Goal: Task Accomplishment & Management: Manage account settings

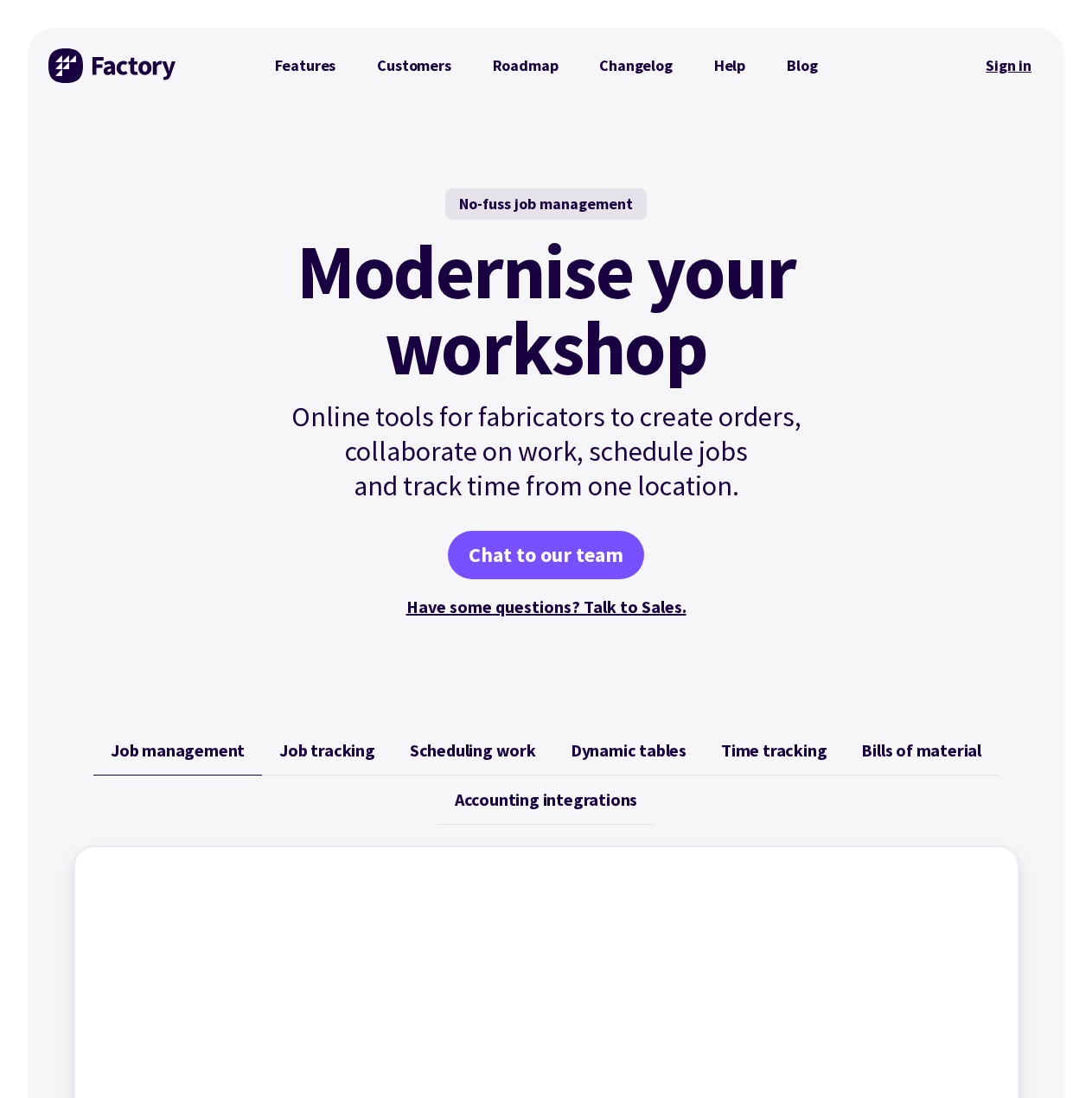
click at [1000, 67] on link "Sign in" at bounding box center [1008, 66] width 70 height 40
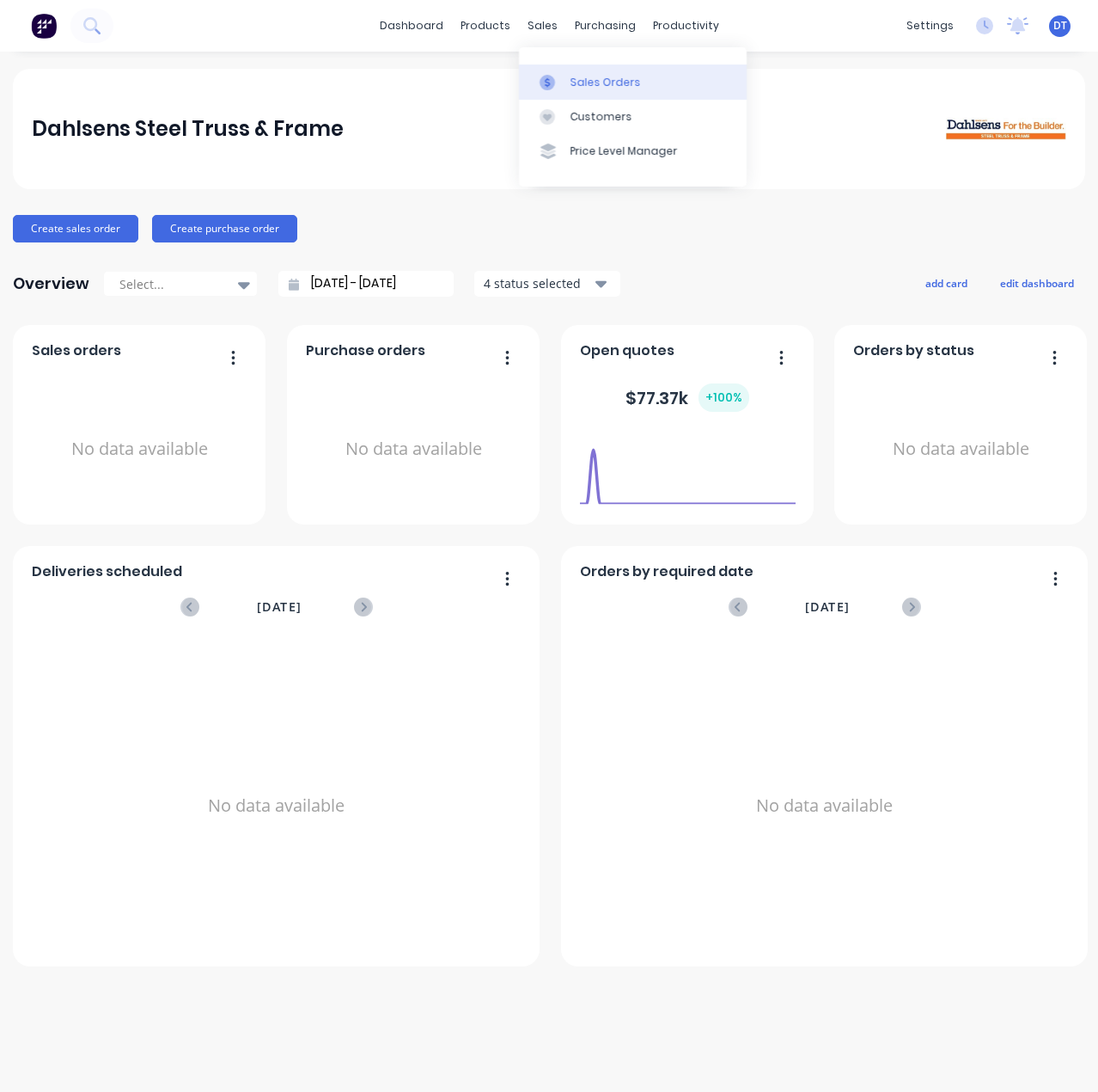
click at [575, 80] on div "Sales Orders" at bounding box center [606, 83] width 71 height 16
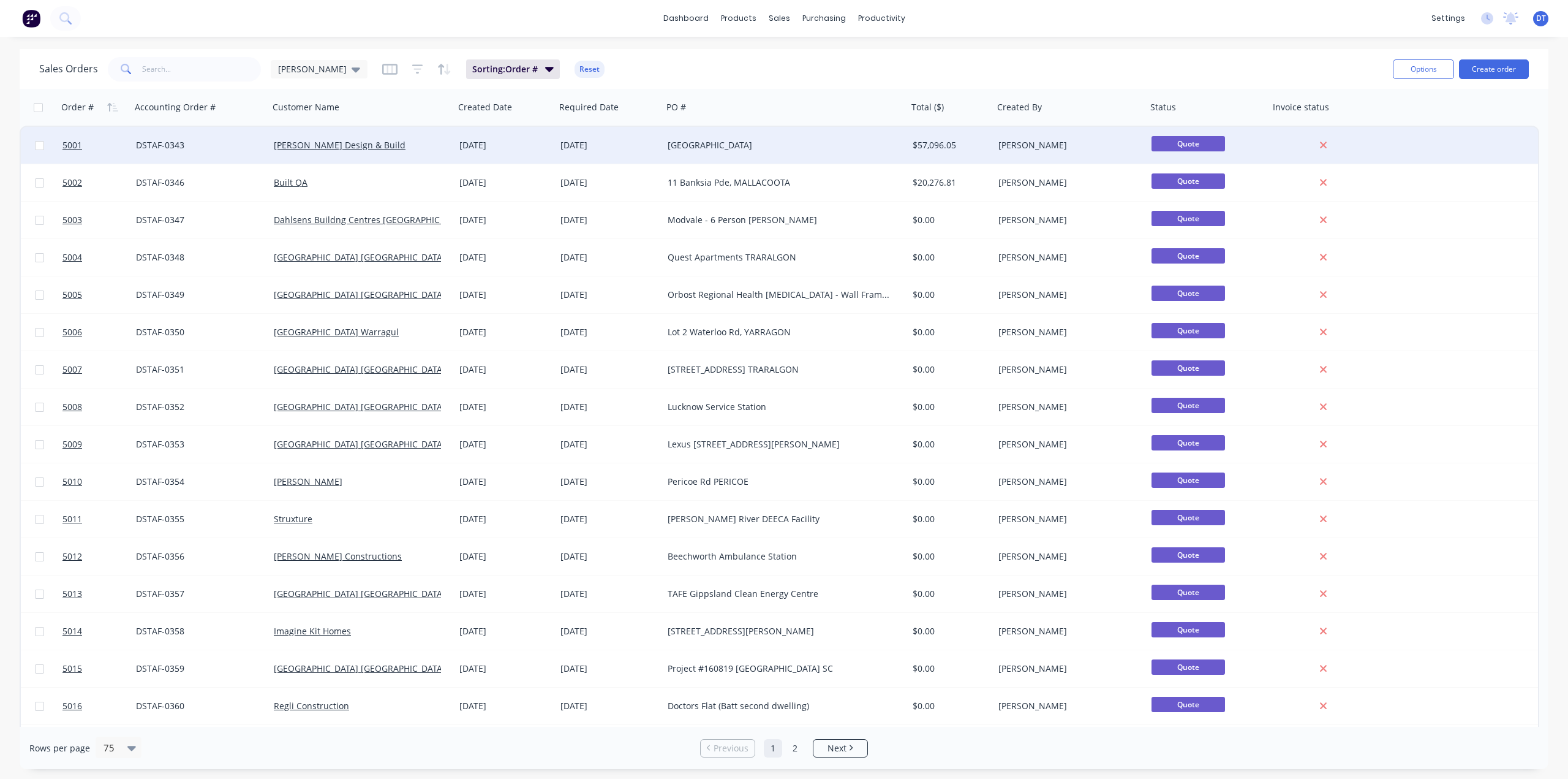
click at [782, 152] on div "[GEOGRAPHIC_DATA]" at bounding box center [785, 145] width 245 height 36
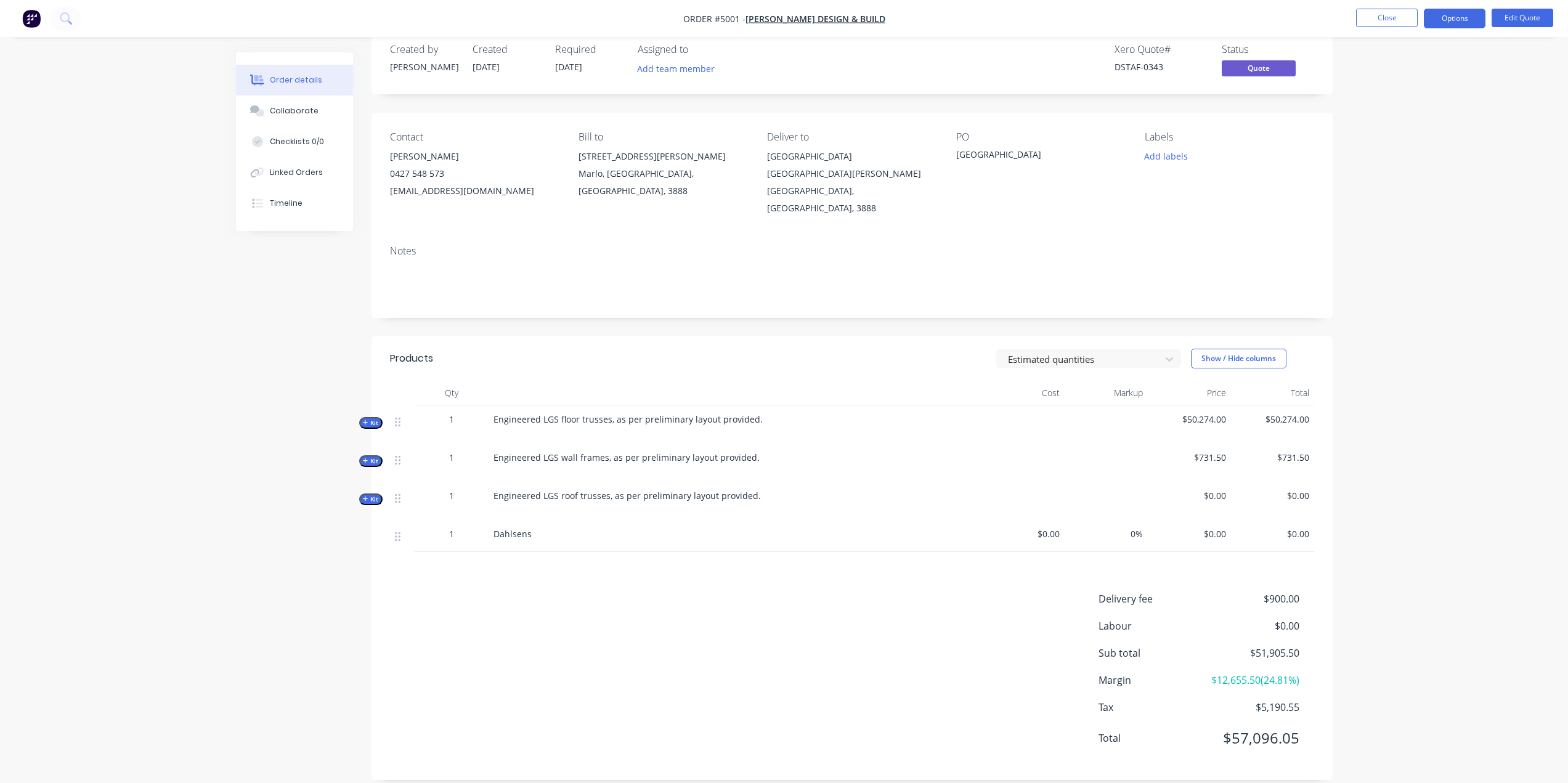
scroll to position [36, 0]
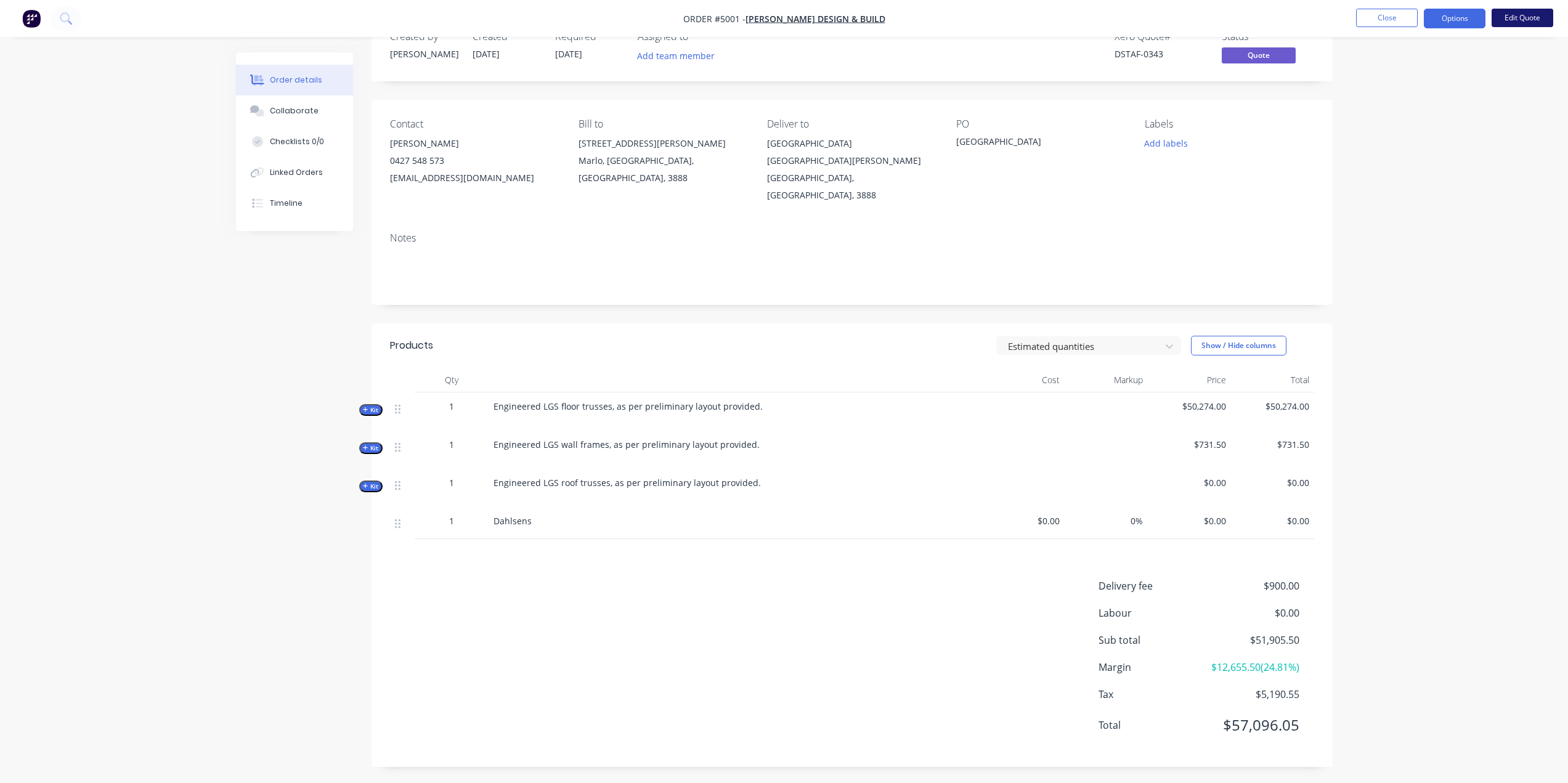
click at [787, 15] on button "Edit Quote" at bounding box center [1522, 18] width 61 height 18
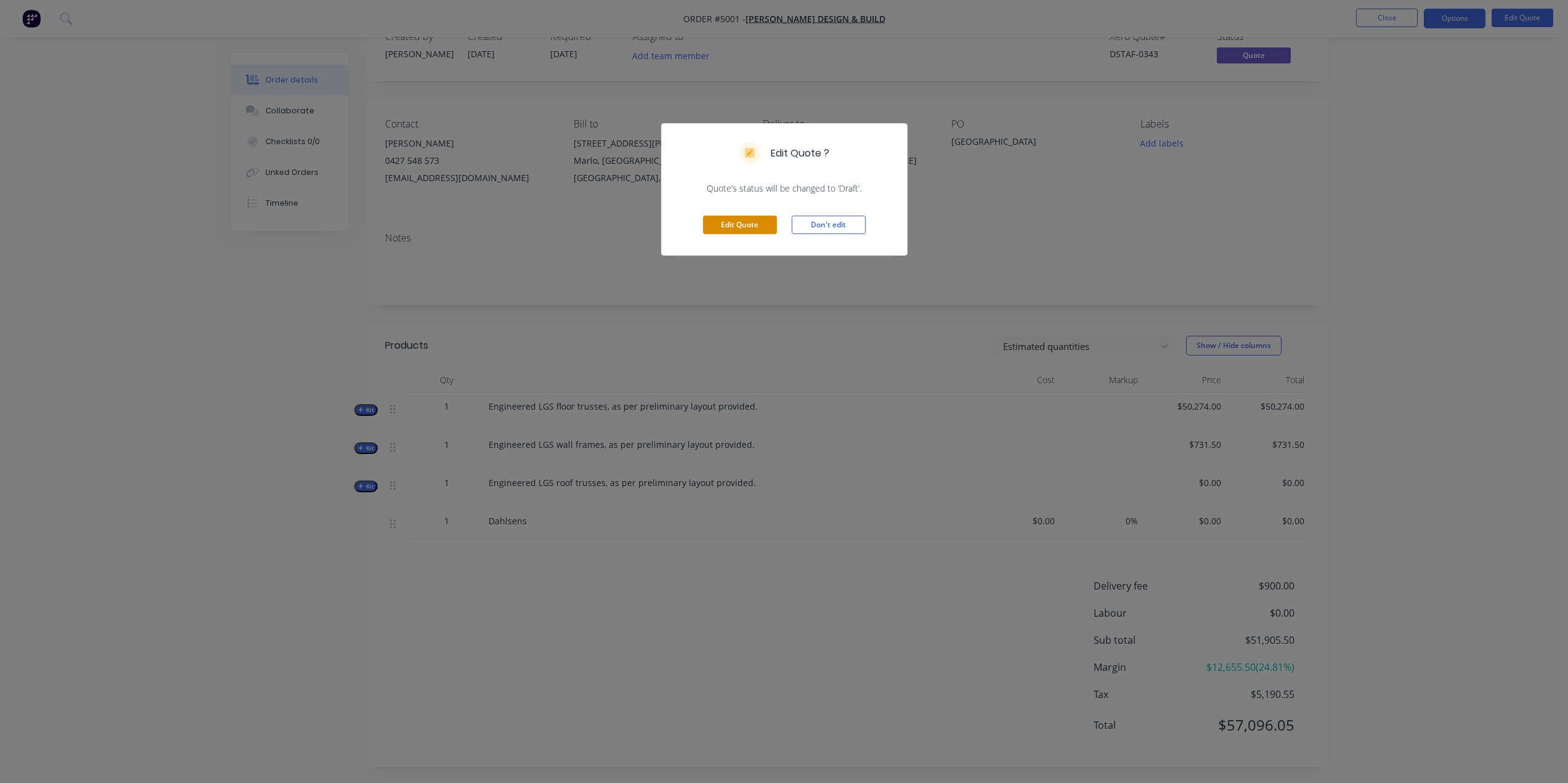
click at [732, 228] on button "Edit Quote" at bounding box center [740, 224] width 74 height 18
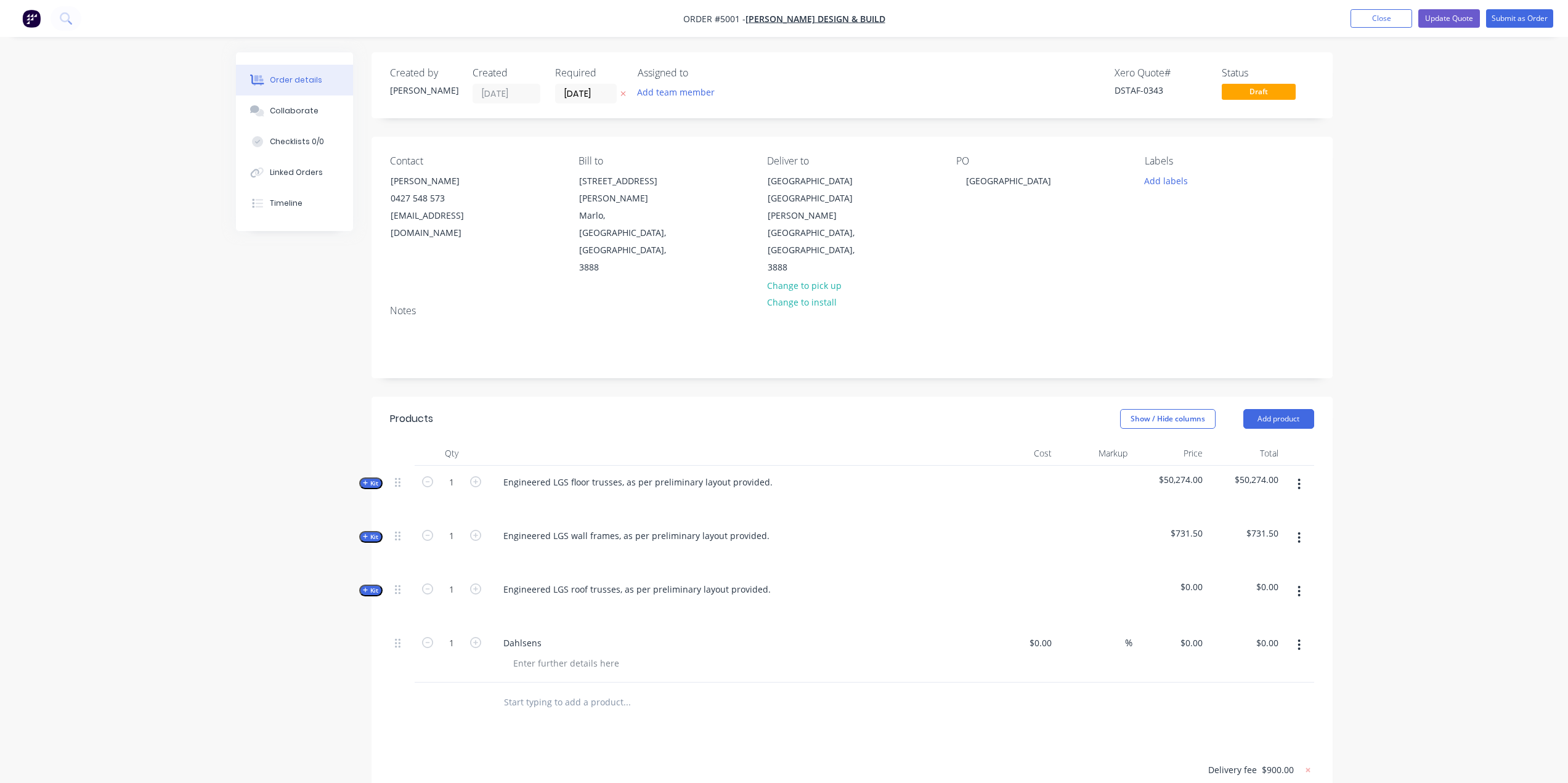
scroll to position [228, 0]
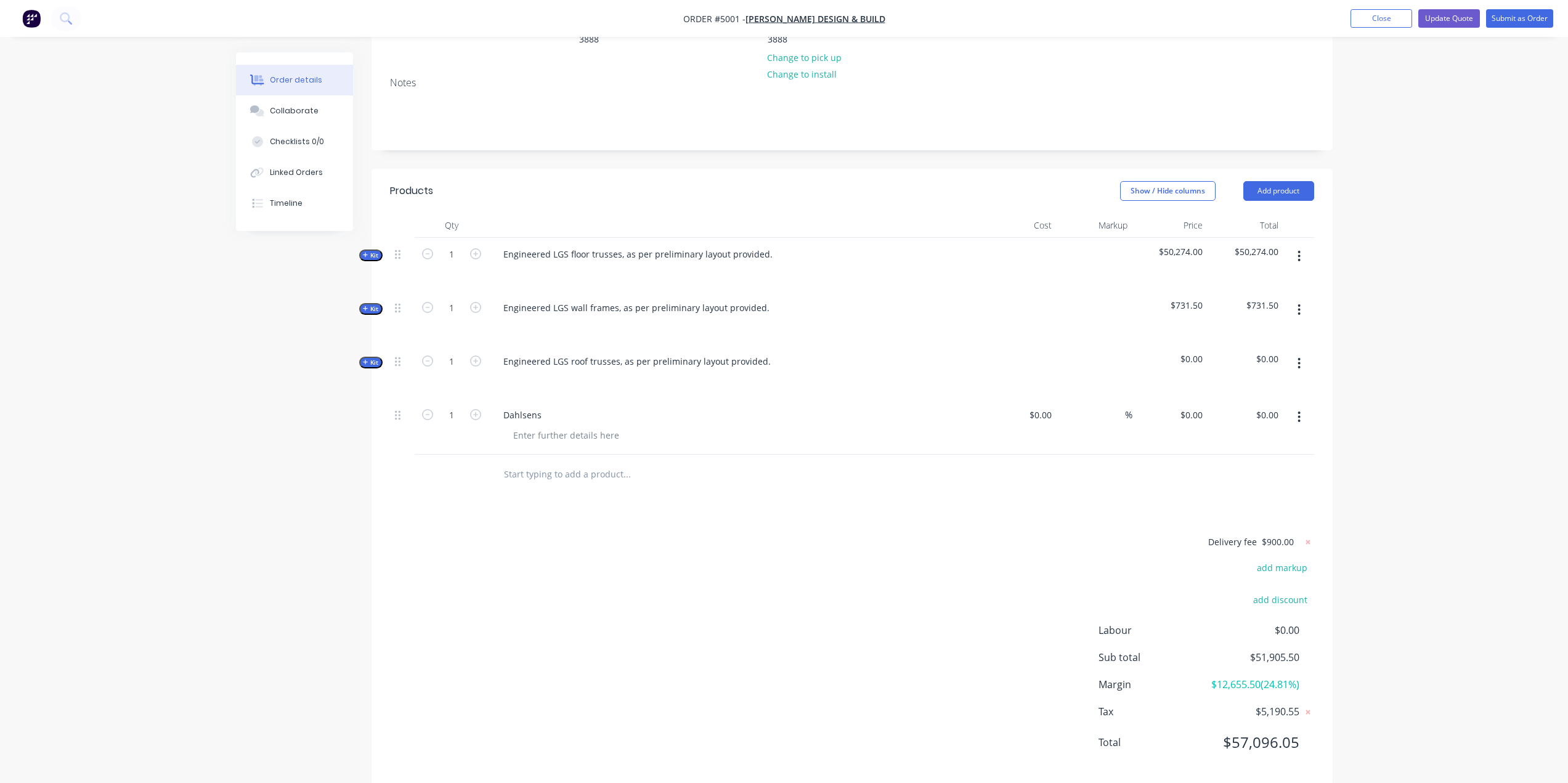
click at [368, 251] on span "Kit" at bounding box center [371, 255] width 16 height 9
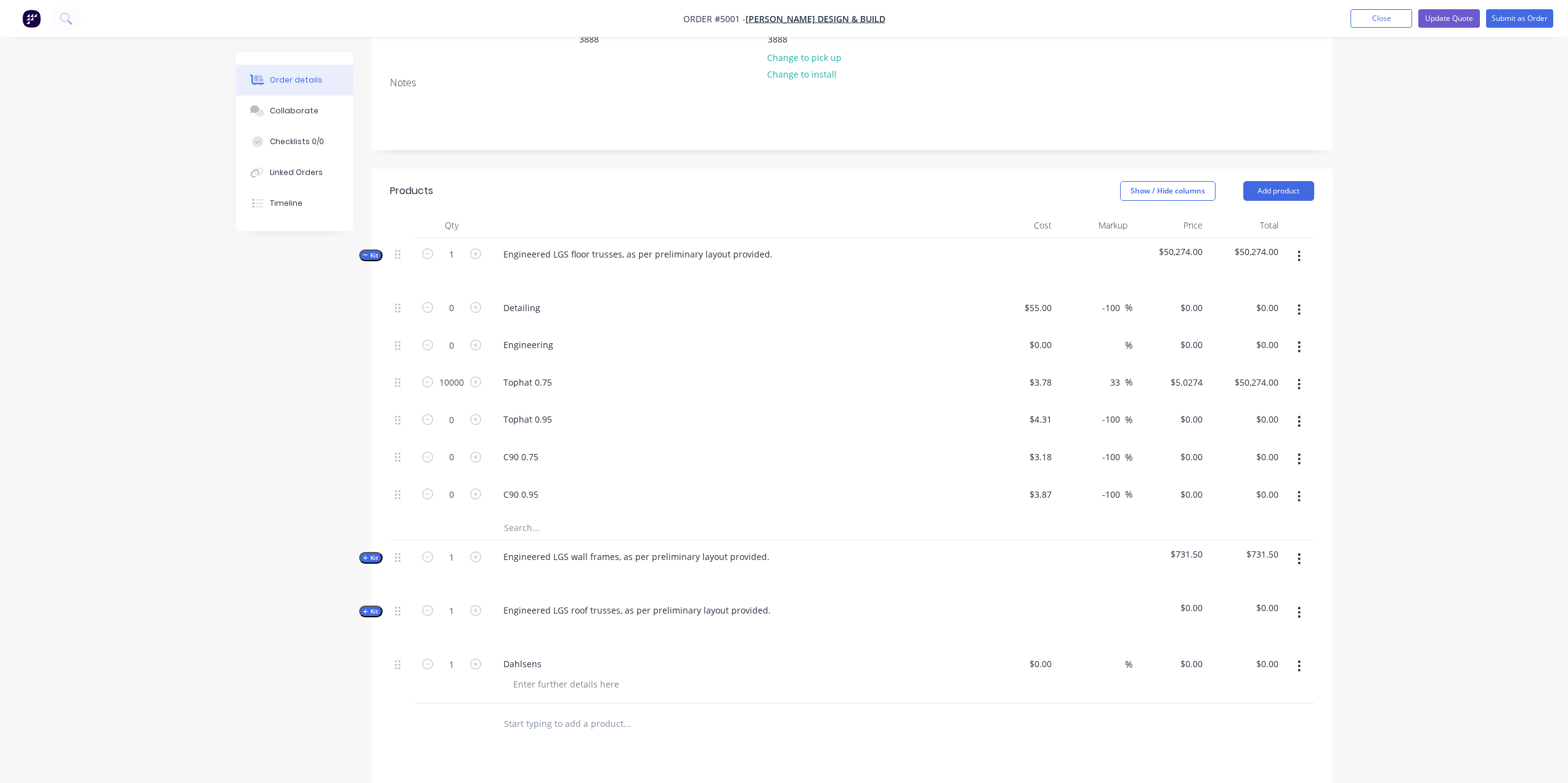
click at [787, 238] on div at bounding box center [1094, 264] width 76 height 54
drag, startPoint x: 1092, startPoint y: 241, endPoint x: 1105, endPoint y: 231, distance: 16.4
click at [787, 241] on div at bounding box center [1094, 264] width 76 height 54
click at [787, 238] on div at bounding box center [1094, 264] width 76 height 54
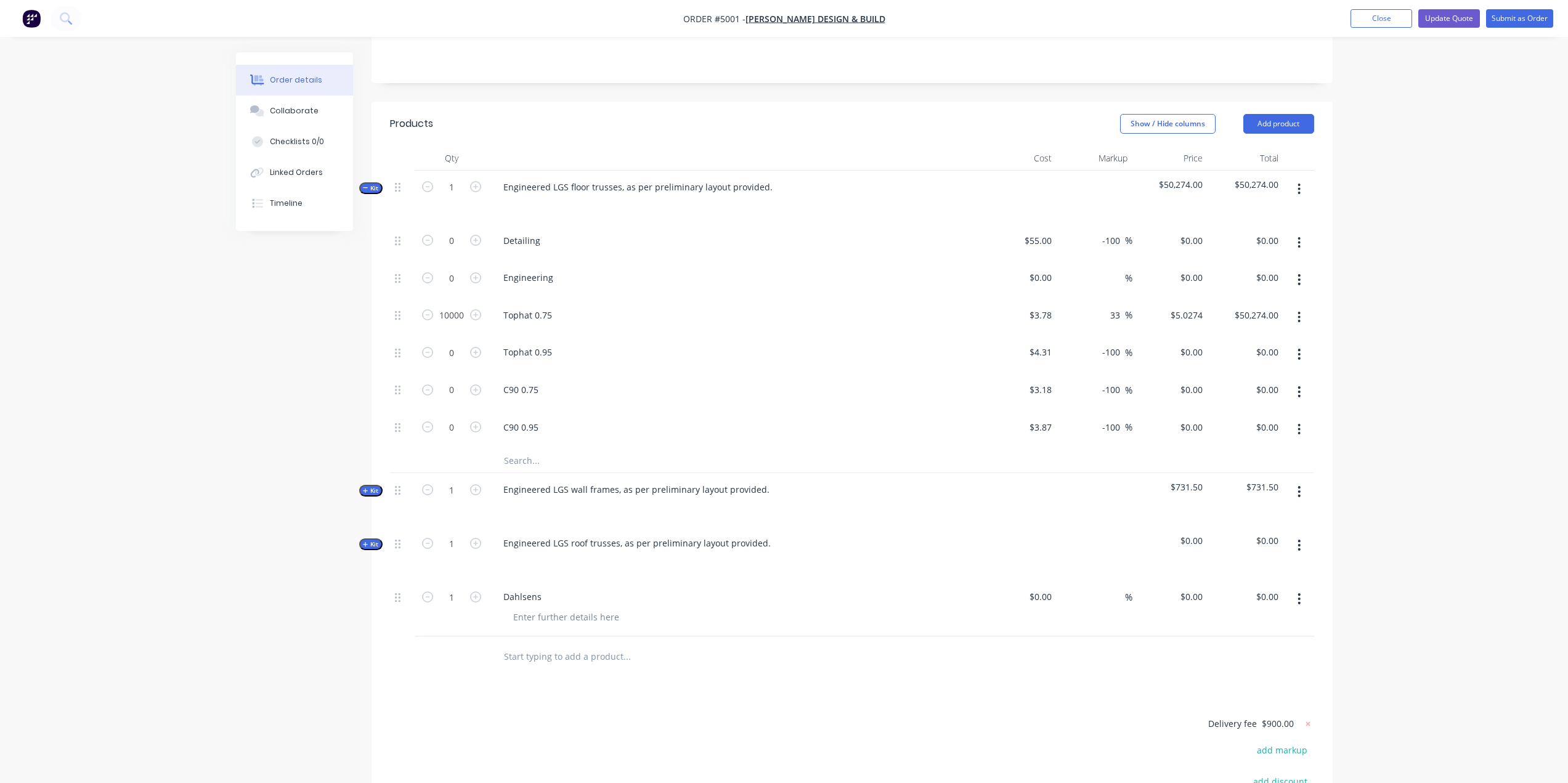
scroll to position [476, 0]
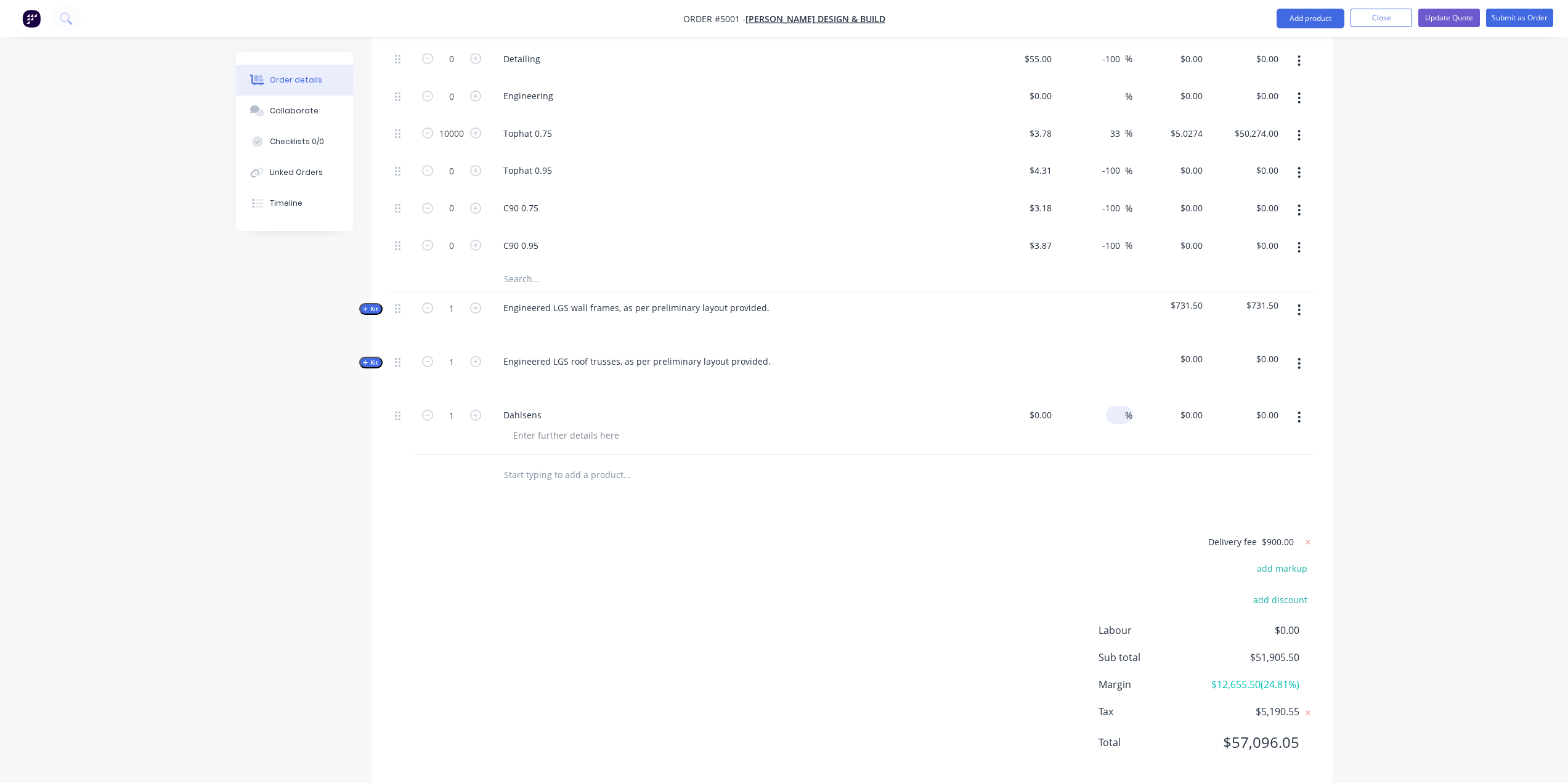
click at [787, 406] on input at bounding box center [1118, 415] width 14 height 18
click at [787, 406] on button "button" at bounding box center [1299, 416] width 29 height 22
click at [787, 514] on div "Delete" at bounding box center [1256, 523] width 95 height 18
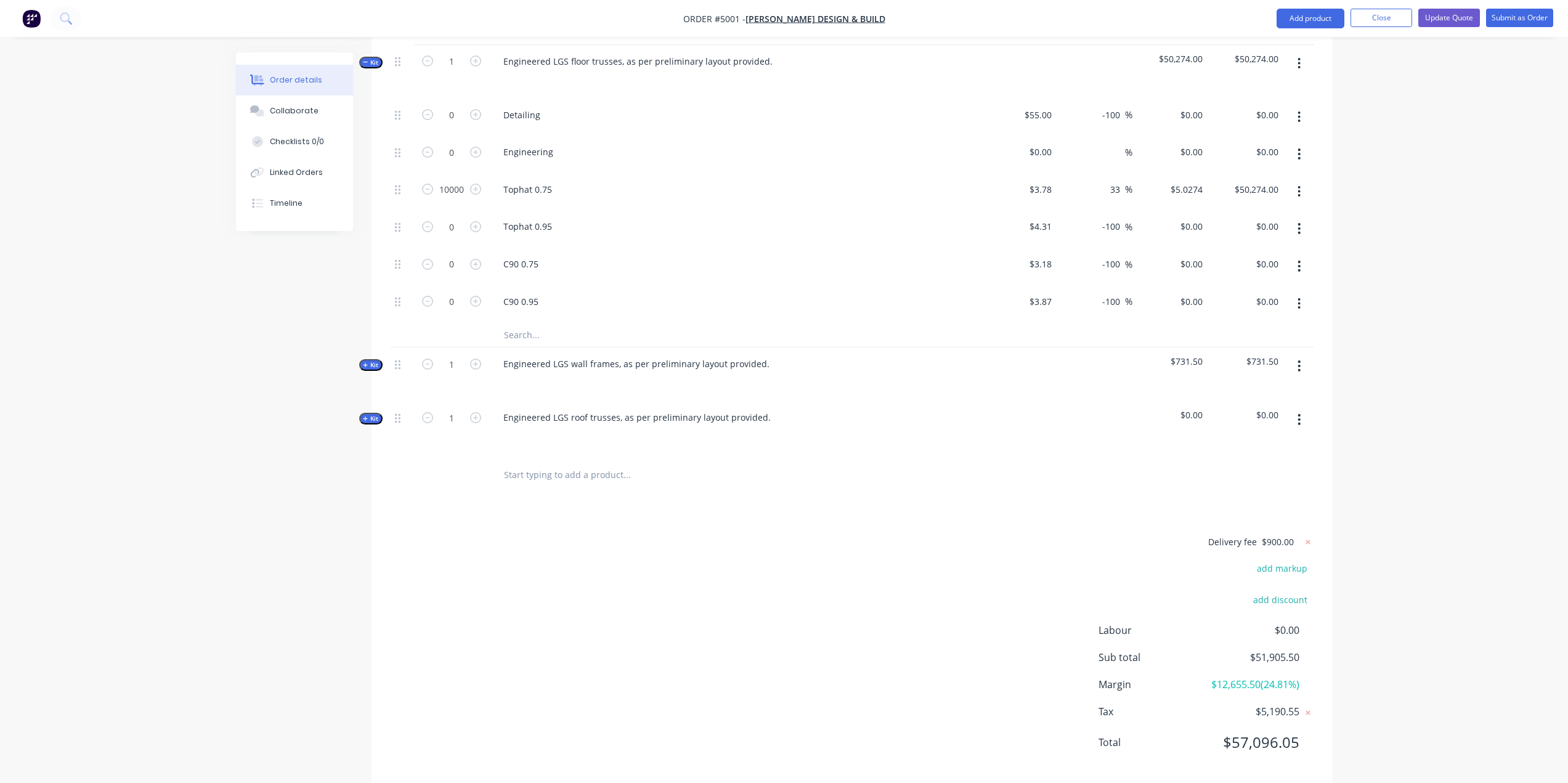
click at [375, 360] on span "Kit" at bounding box center [371, 365] width 16 height 9
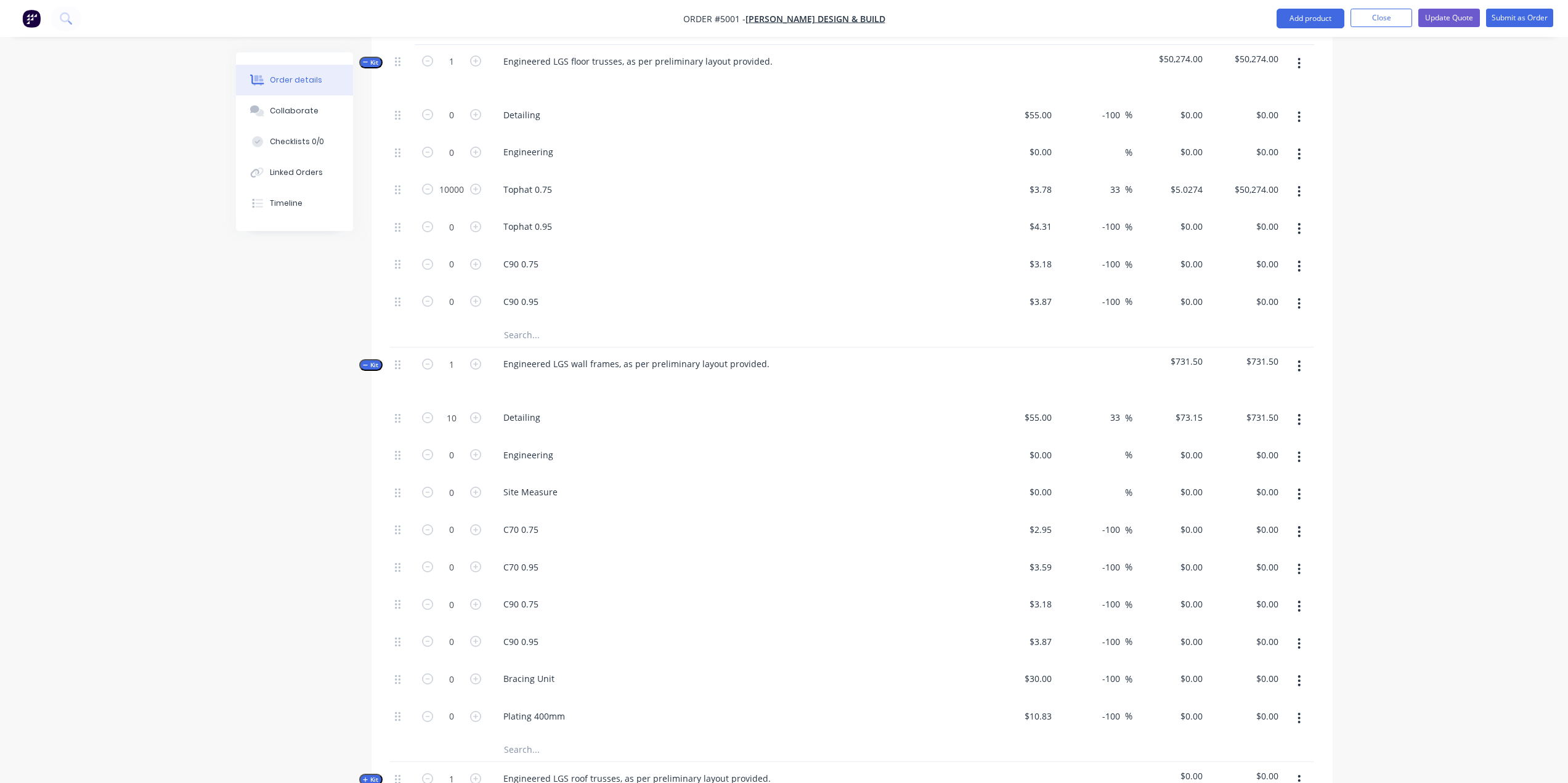
click at [370, 360] on span "Kit" at bounding box center [371, 365] width 16 height 9
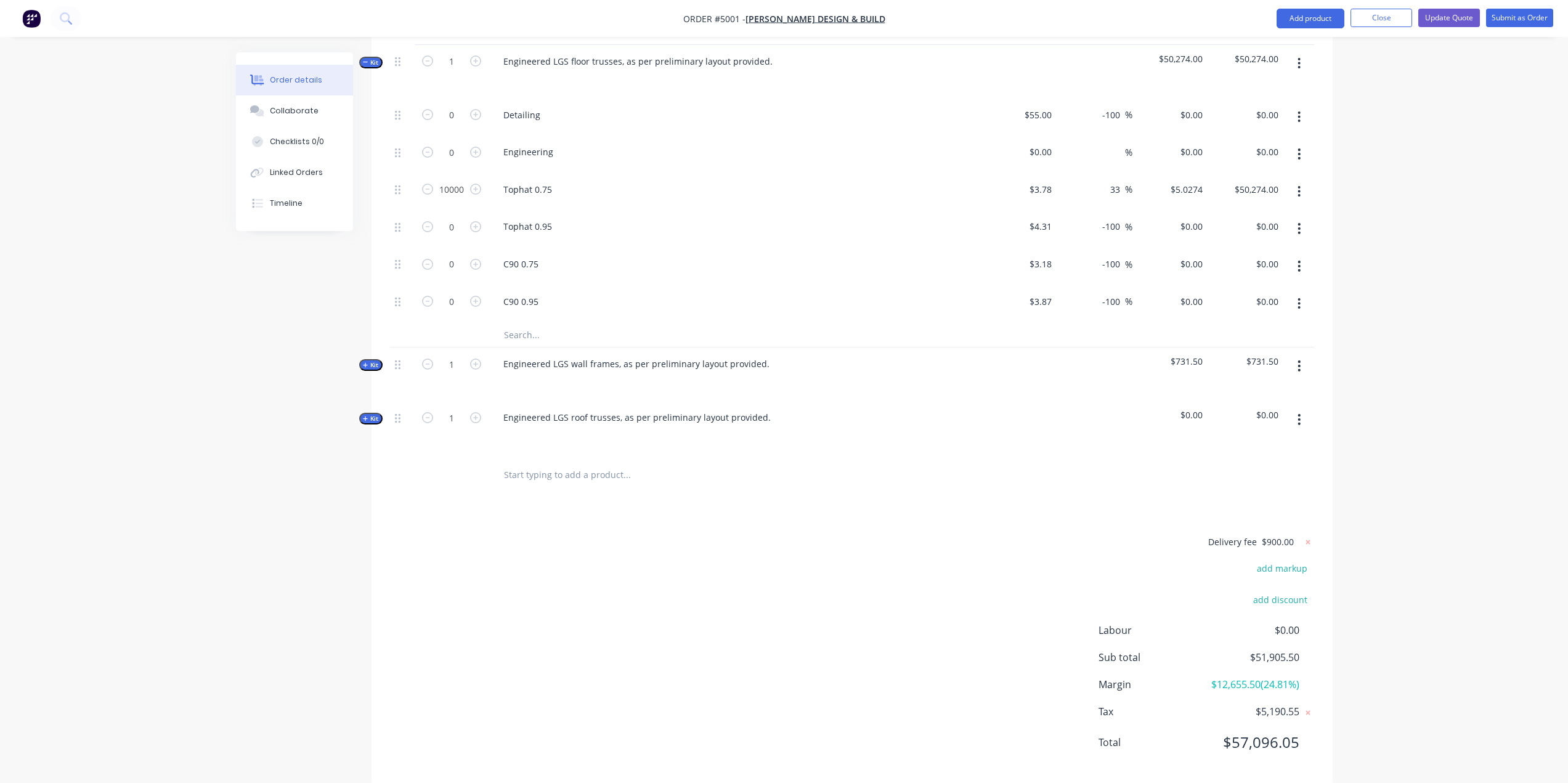
click at [365, 416] on icon "button" at bounding box center [365, 419] width 6 height 6
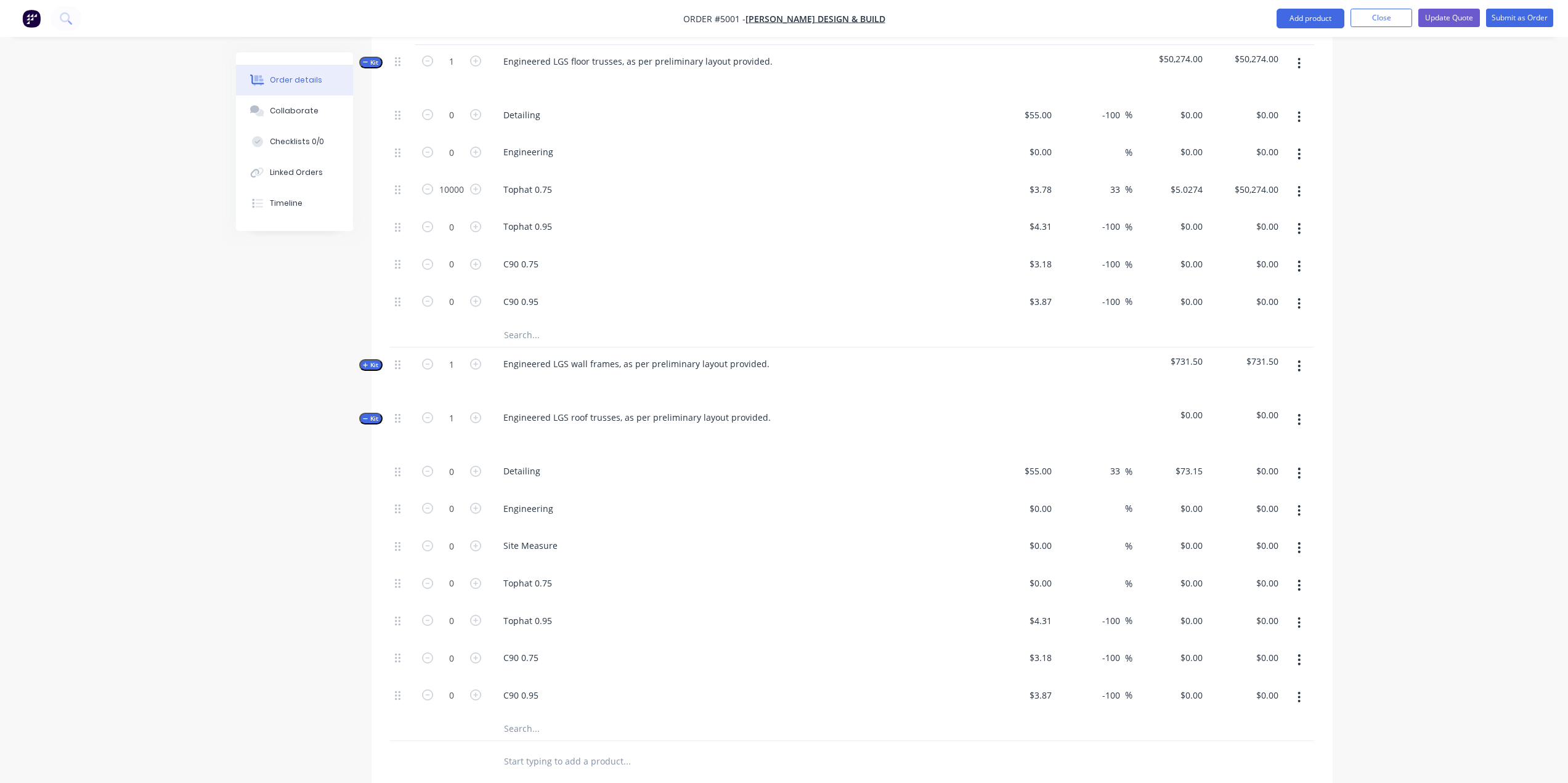
click at [365, 416] on icon "button" at bounding box center [365, 419] width 6 height 6
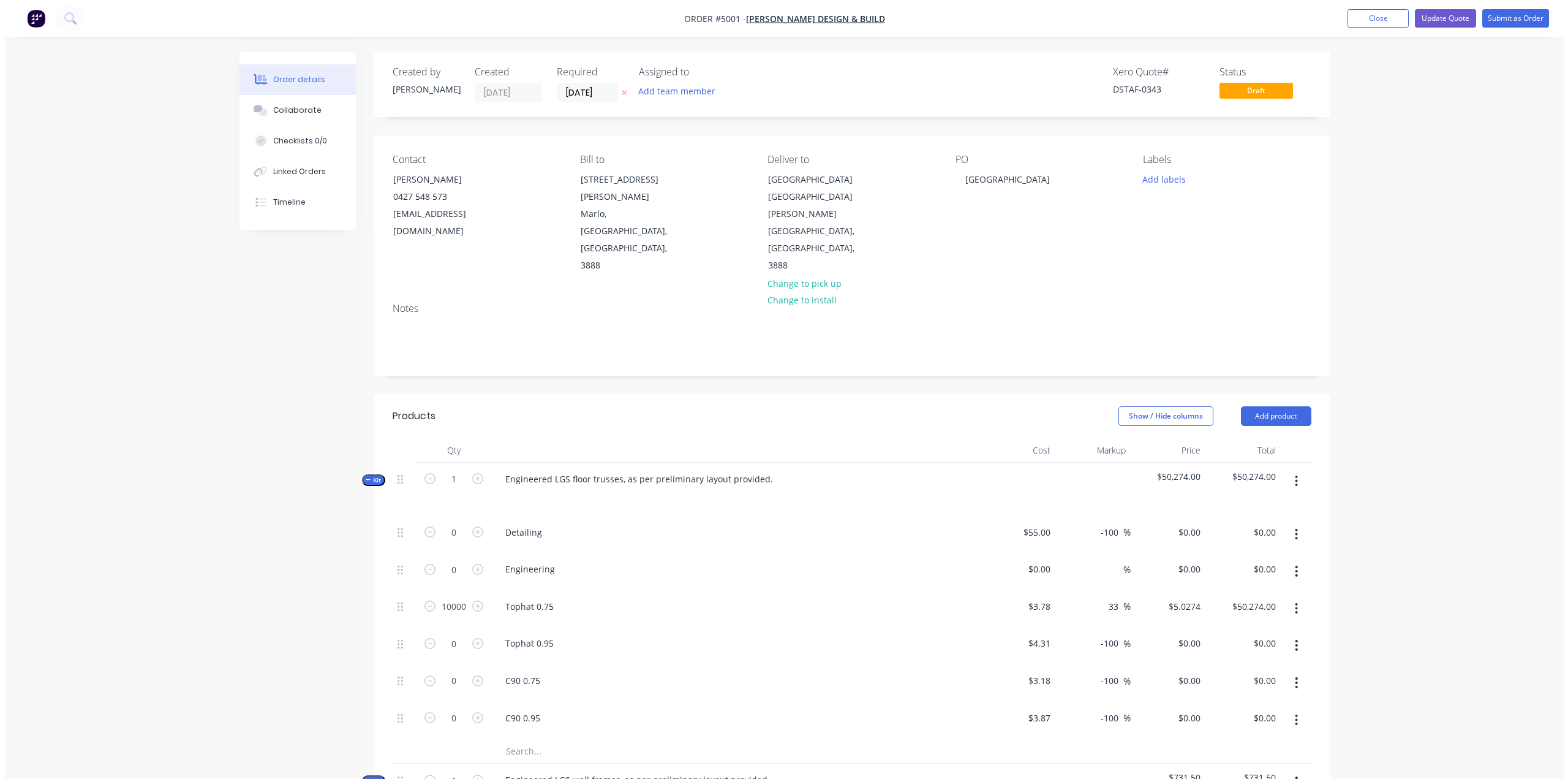
scroll to position [0, 0]
click at [782, 16] on button "Close" at bounding box center [1373, 18] width 61 height 18
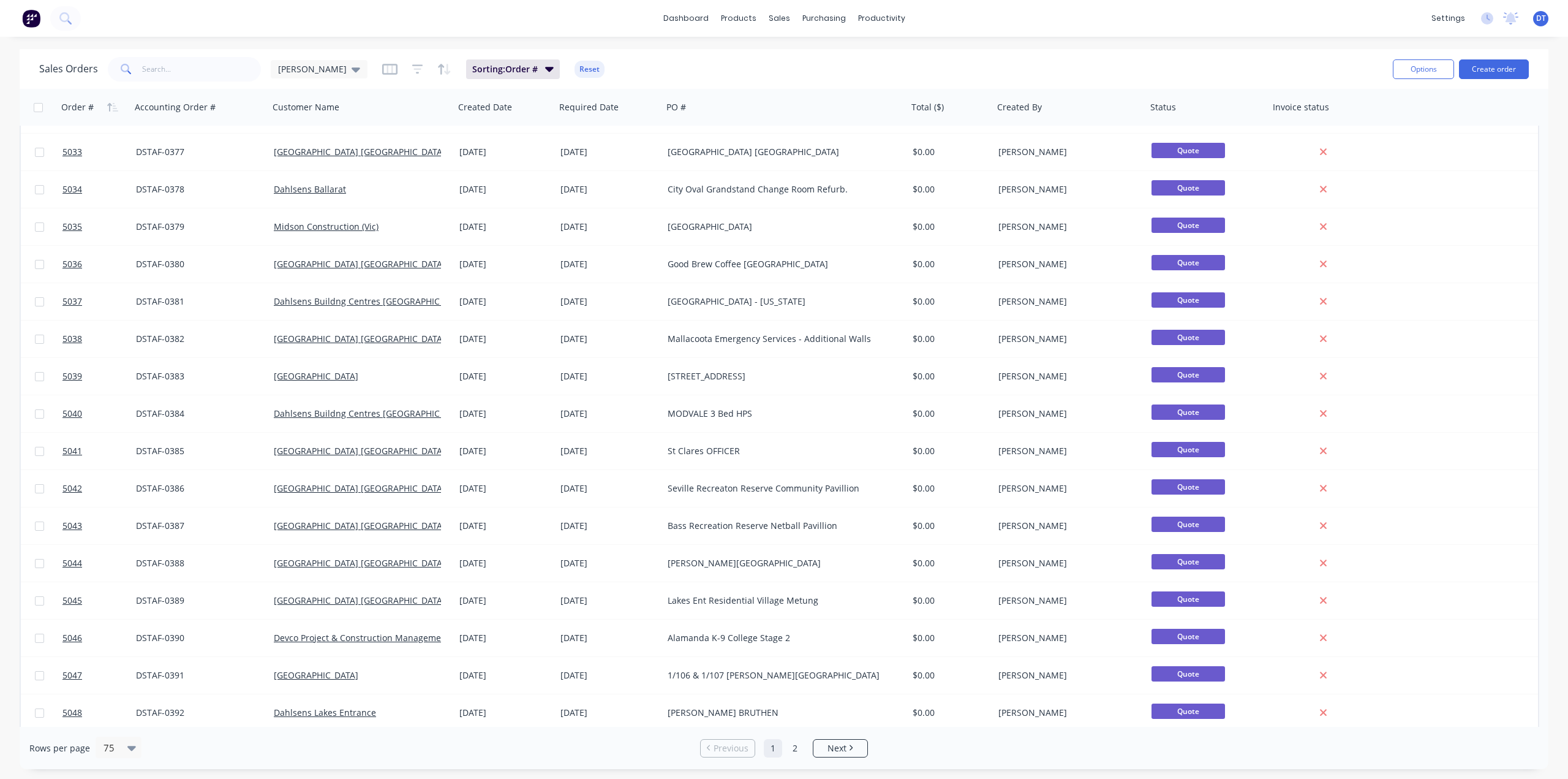
scroll to position [854, 0]
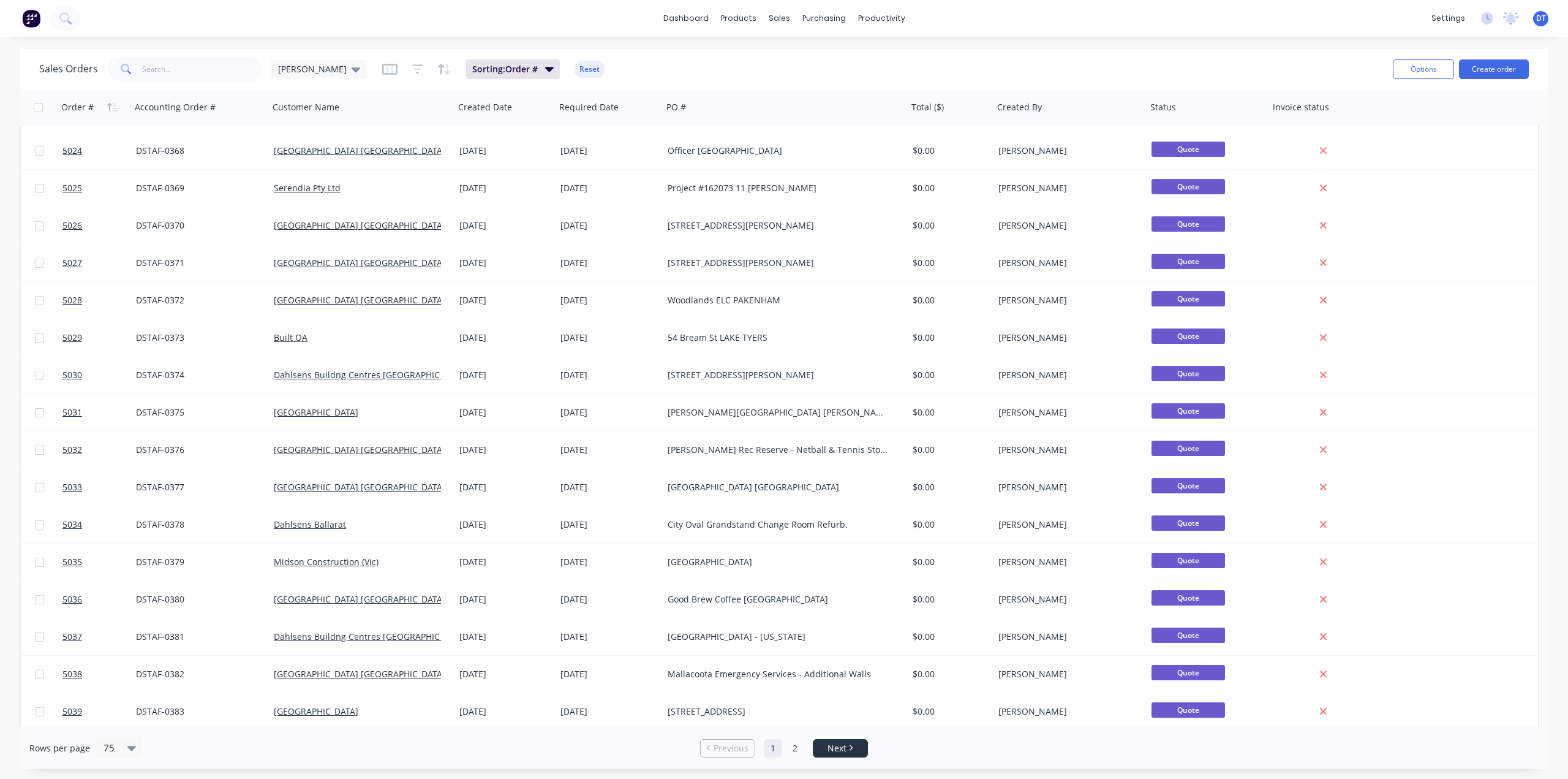
click at [782, 745] on span "Next" at bounding box center [837, 748] width 19 height 12
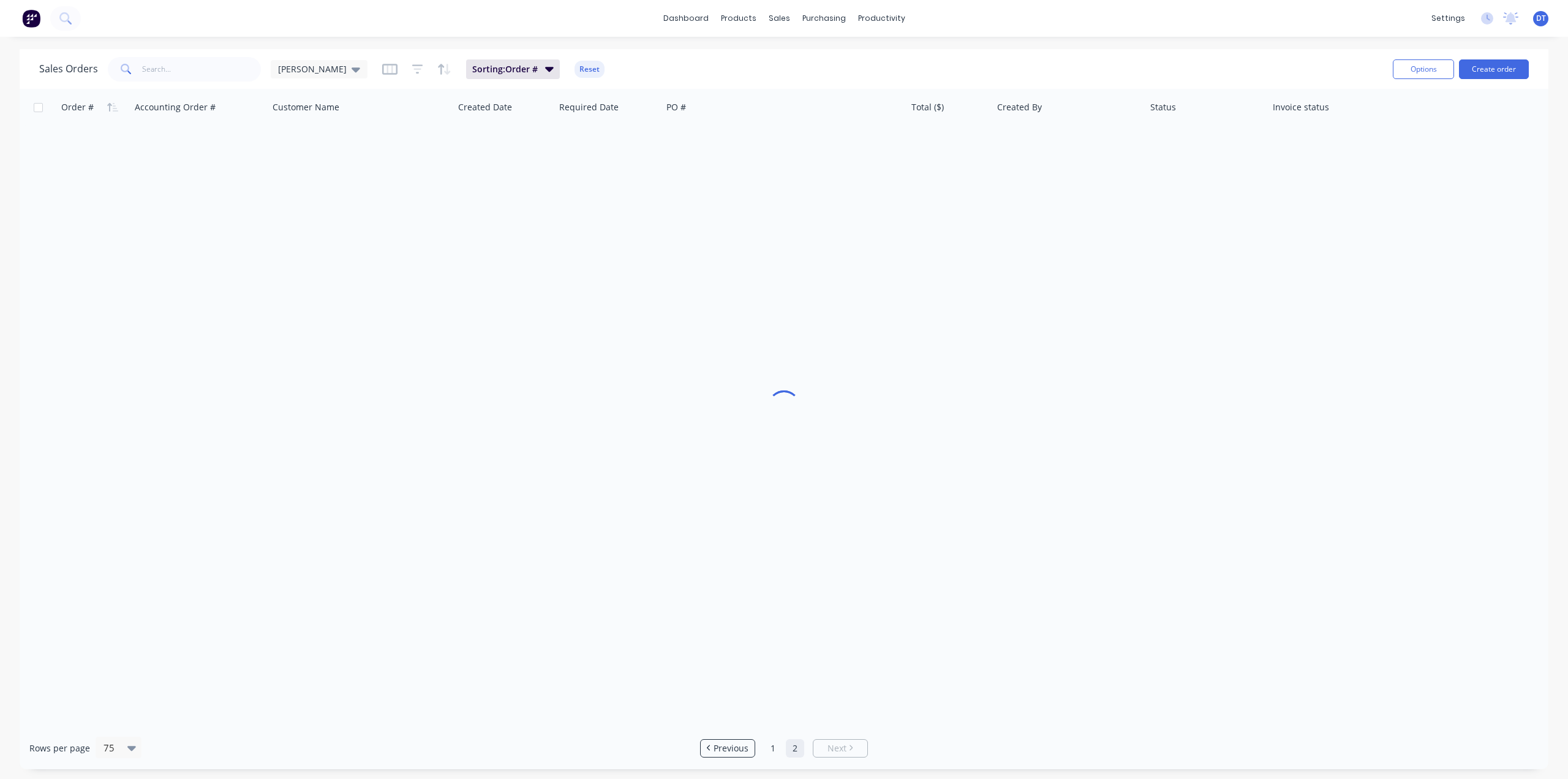
scroll to position [0, 0]
